Goal: Navigation & Orientation: Find specific page/section

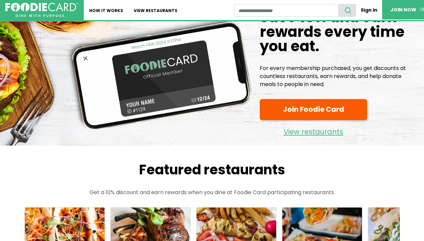
scroll to position [23, 0]
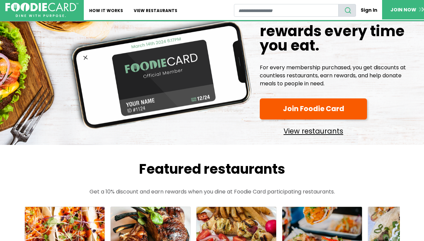
click at [306, 132] on link "View restaurants" at bounding box center [313, 129] width 107 height 15
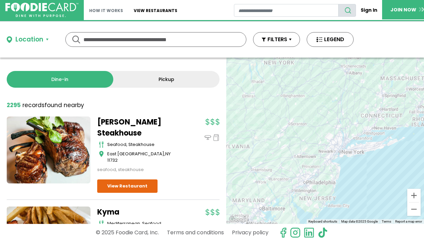
click at [109, 10] on link "How It Works" at bounding box center [106, 10] width 45 height 20
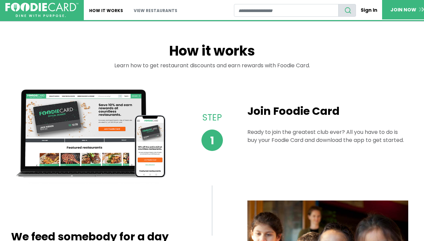
click at [151, 10] on link "View restaurants" at bounding box center [155, 10] width 54 height 20
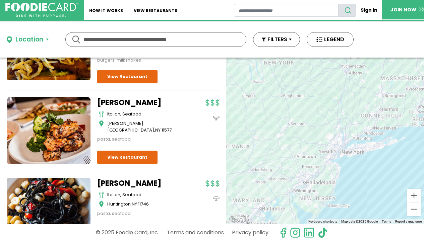
scroll to position [1224, 0]
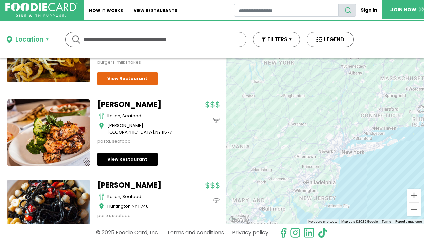
click at [129, 161] on link "View Restaurant" at bounding box center [127, 159] width 60 height 13
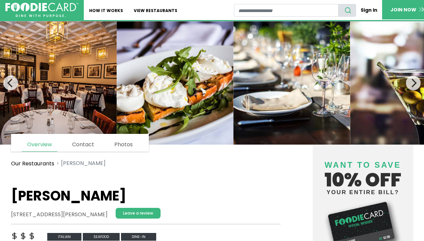
click at [171, 32] on img at bounding box center [175, 82] width 117 height 123
click at [150, 12] on link "View restaurants" at bounding box center [155, 10] width 54 height 20
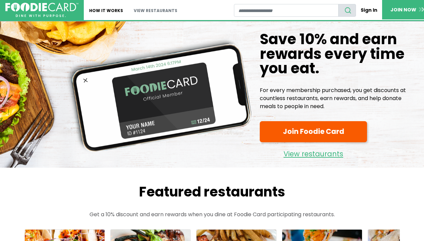
click at [141, 9] on link "View restaurants" at bounding box center [155, 10] width 54 height 20
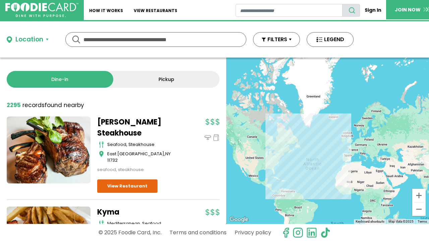
click at [273, 173] on div at bounding box center [327, 141] width 203 height 166
